Goal: Information Seeking & Learning: Learn about a topic

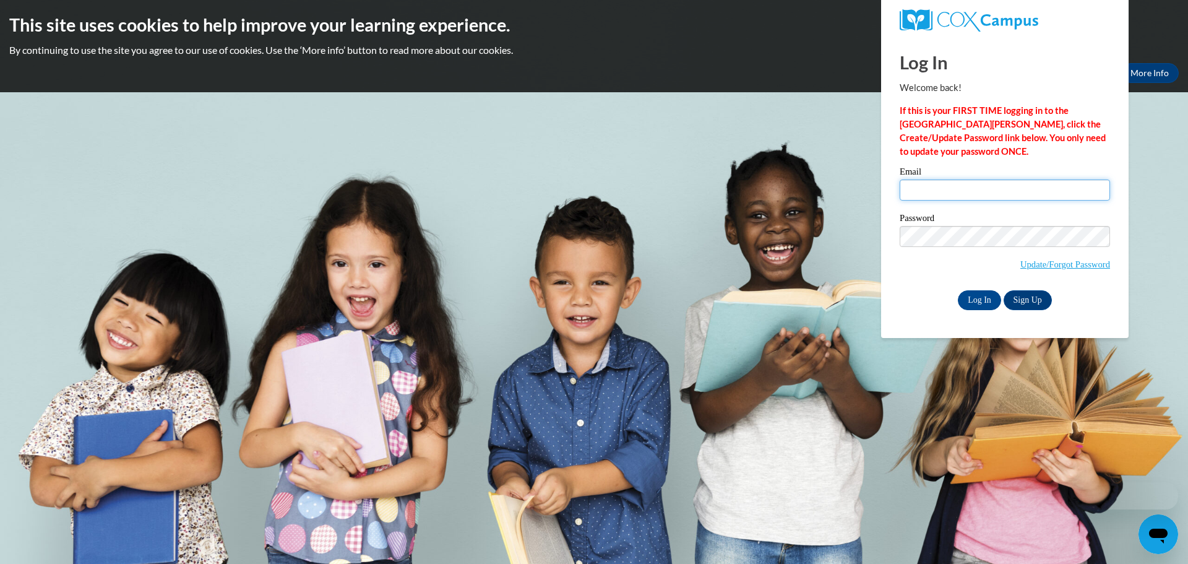
type input "kalienbl@chipfalls.org"
click at [974, 297] on input "Log In" at bounding box center [979, 300] width 43 height 20
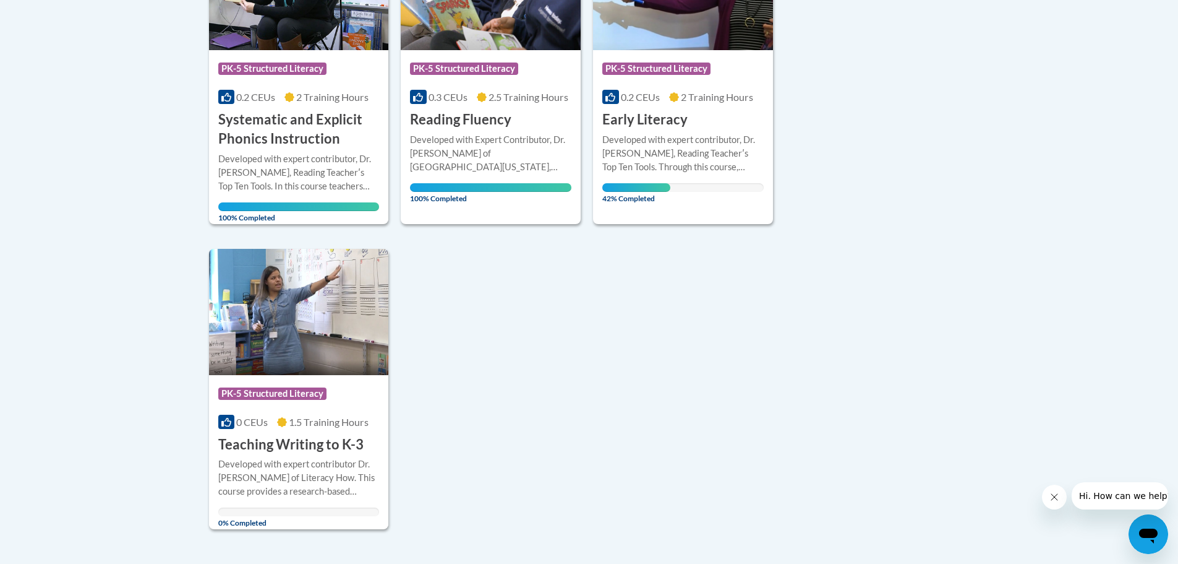
scroll to position [371, 0]
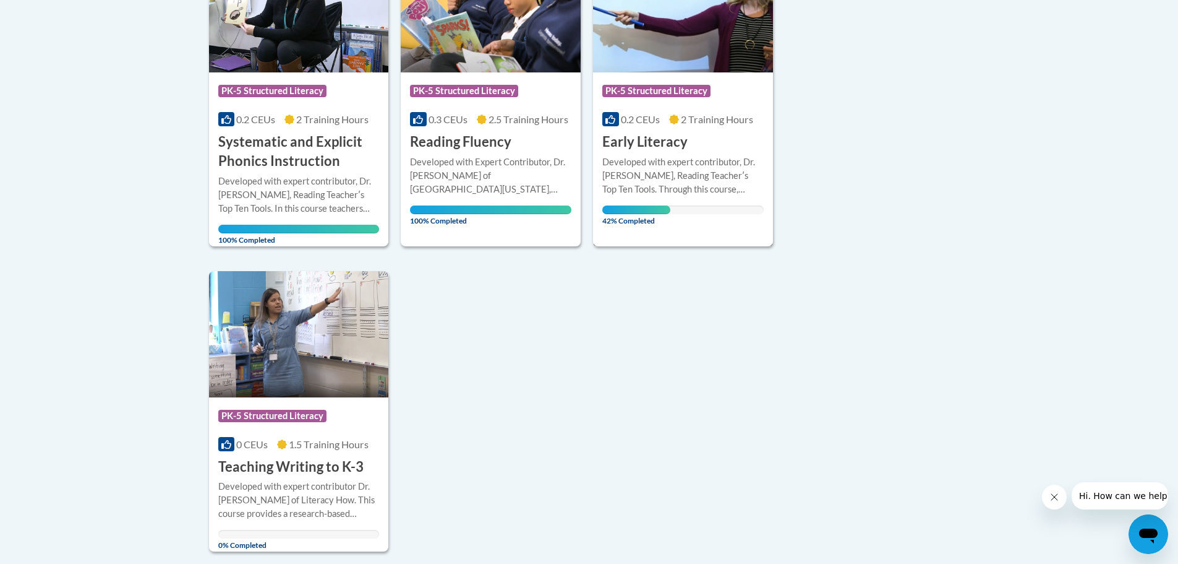
click at [653, 142] on h3 "Early Literacy" at bounding box center [644, 141] width 85 height 19
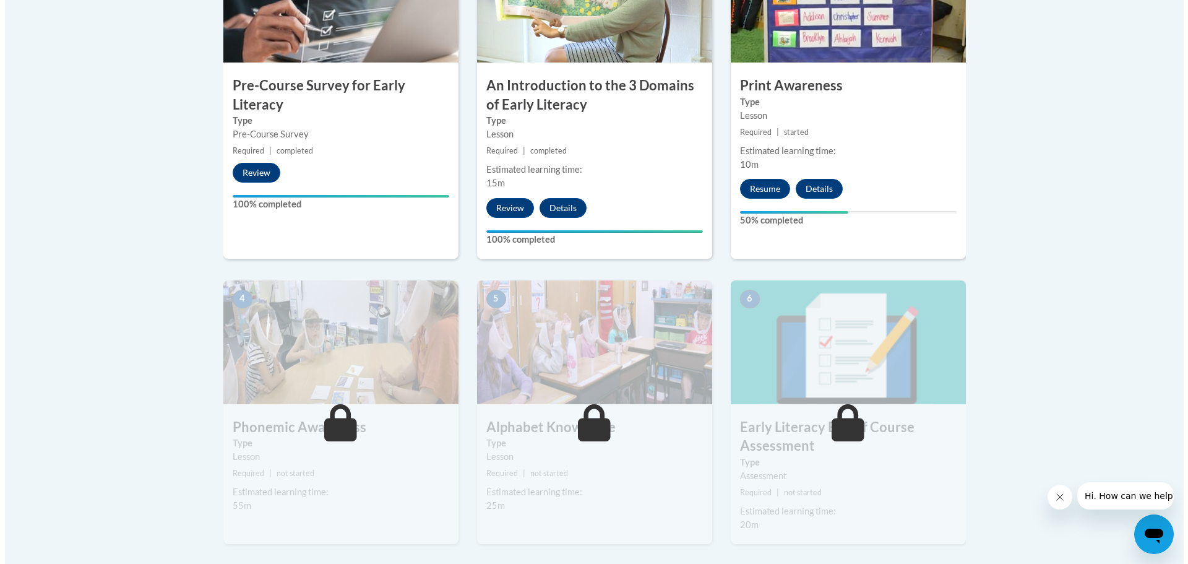
scroll to position [495, 0]
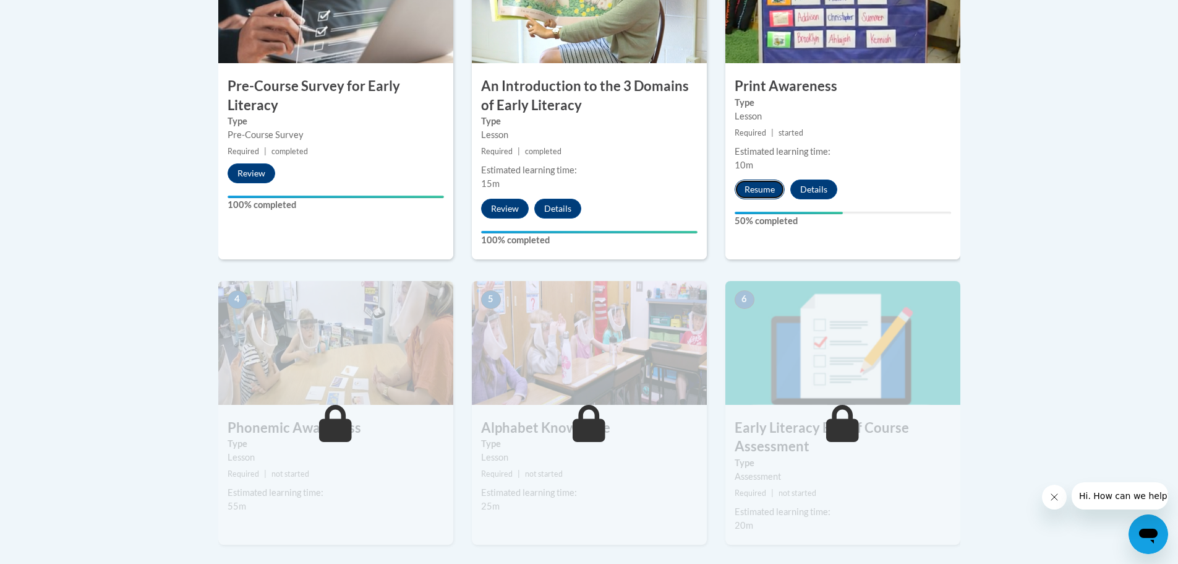
click at [752, 187] on button "Resume" at bounding box center [760, 189] width 50 height 20
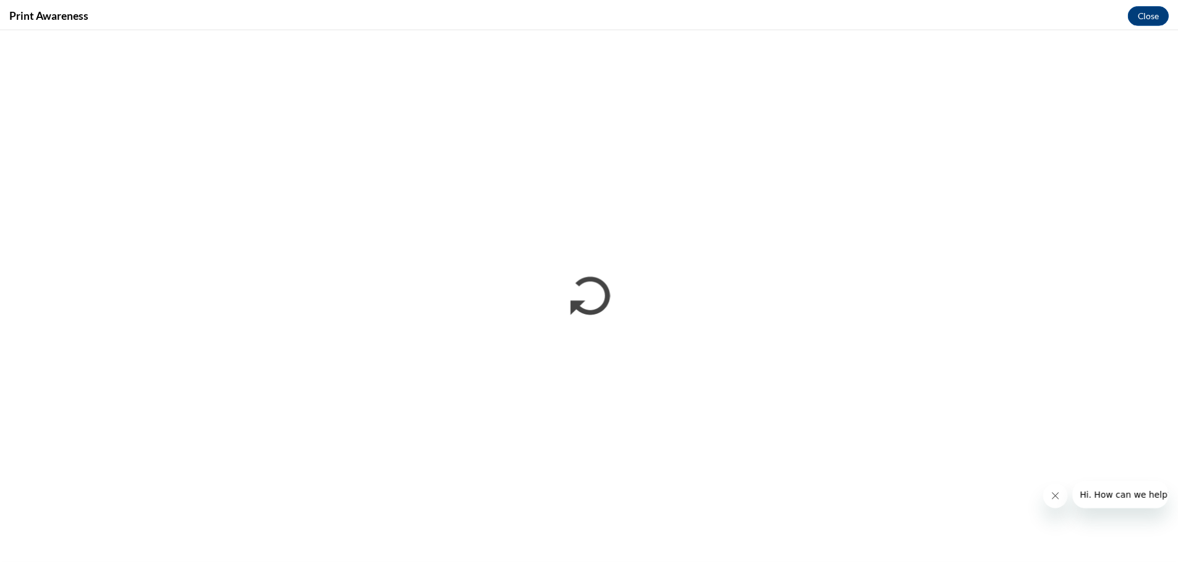
scroll to position [0, 0]
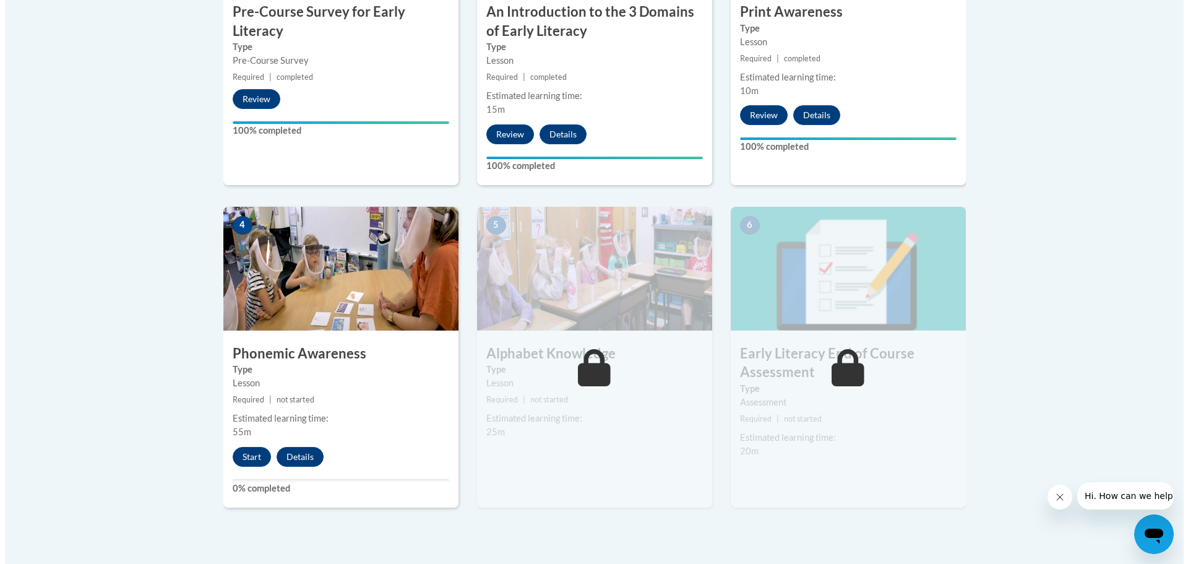
scroll to position [619, 0]
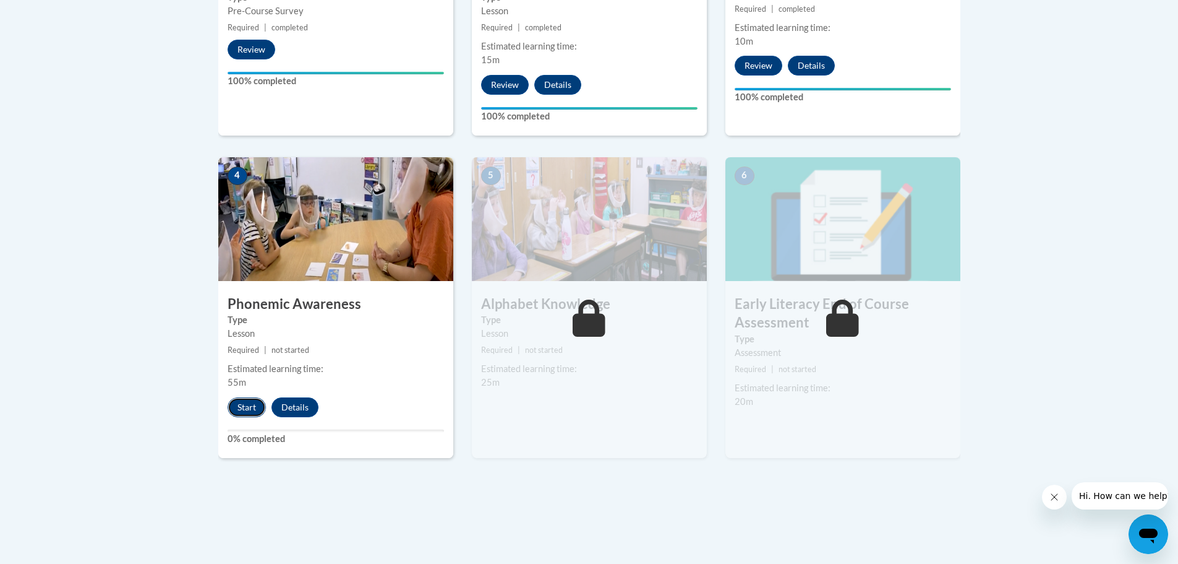
click at [251, 408] on button "Start" at bounding box center [247, 407] width 38 height 20
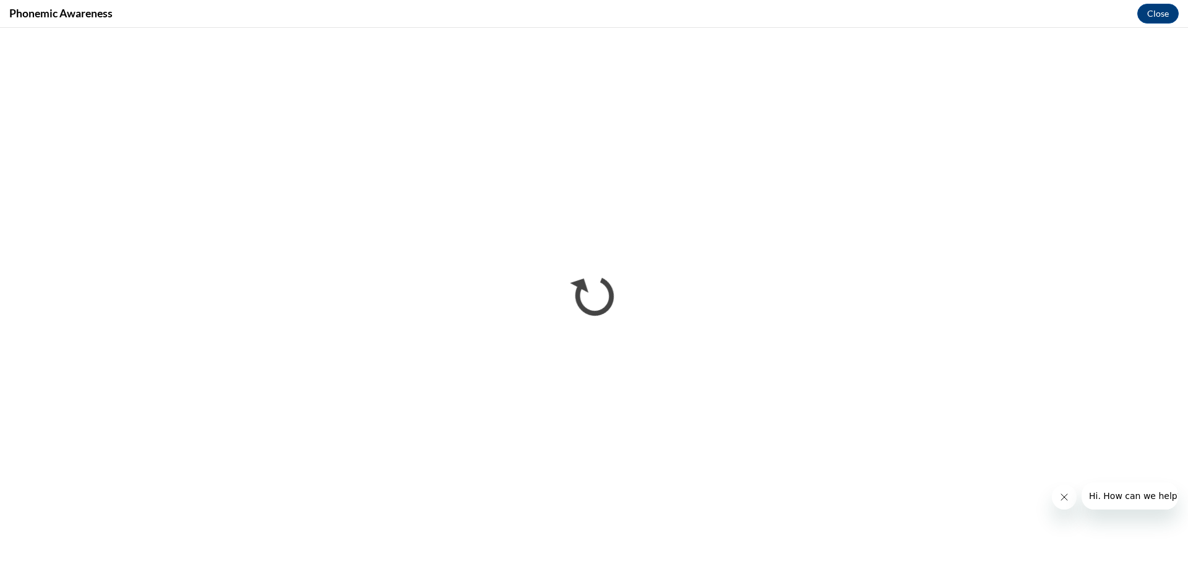
scroll to position [0, 0]
